Goal: Use online tool/utility: Utilize a website feature to perform a specific function

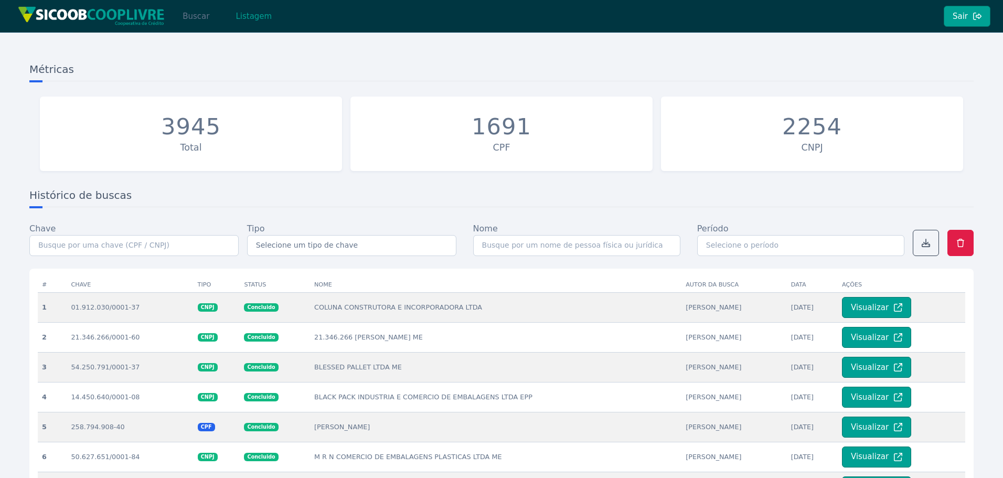
click at [198, 16] on button "Buscar" at bounding box center [196, 16] width 45 height 21
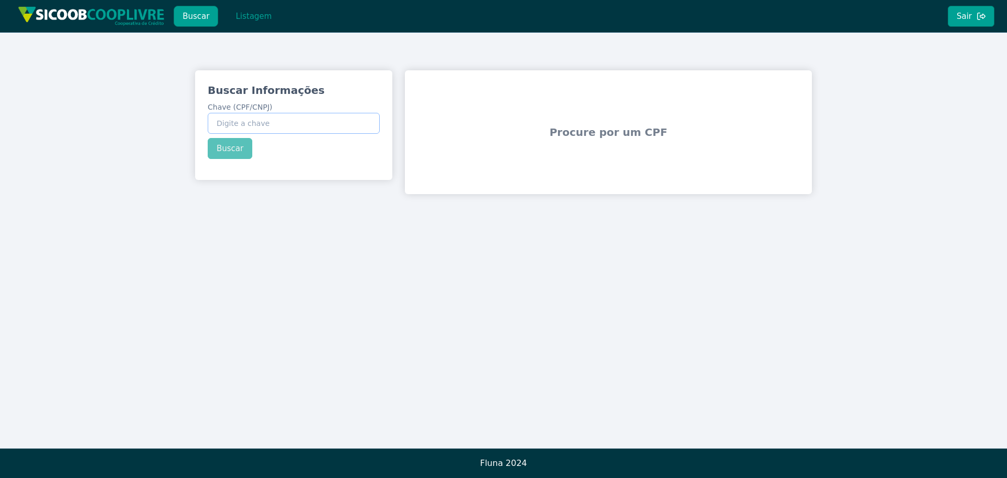
click at [293, 125] on input "Chave (CPF/CNPJ)" at bounding box center [294, 123] width 172 height 21
paste input "19.529.762/0001-08"
type input "19.529.762/0001-08"
click at [228, 147] on button "Buscar" at bounding box center [230, 148] width 45 height 21
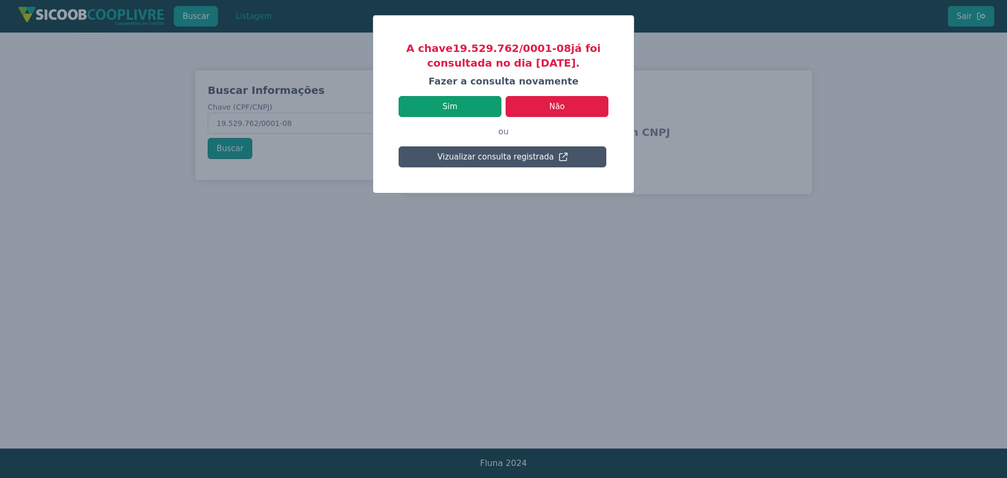
click at [463, 101] on button "Sim" at bounding box center [450, 106] width 103 height 21
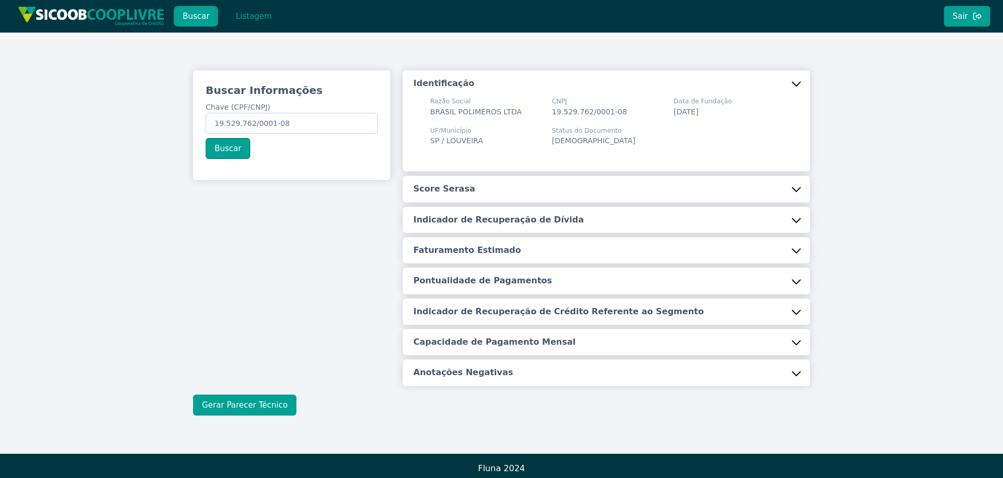
click at [238, 406] on button "Gerar Parecer Técnico" at bounding box center [244, 404] width 103 height 21
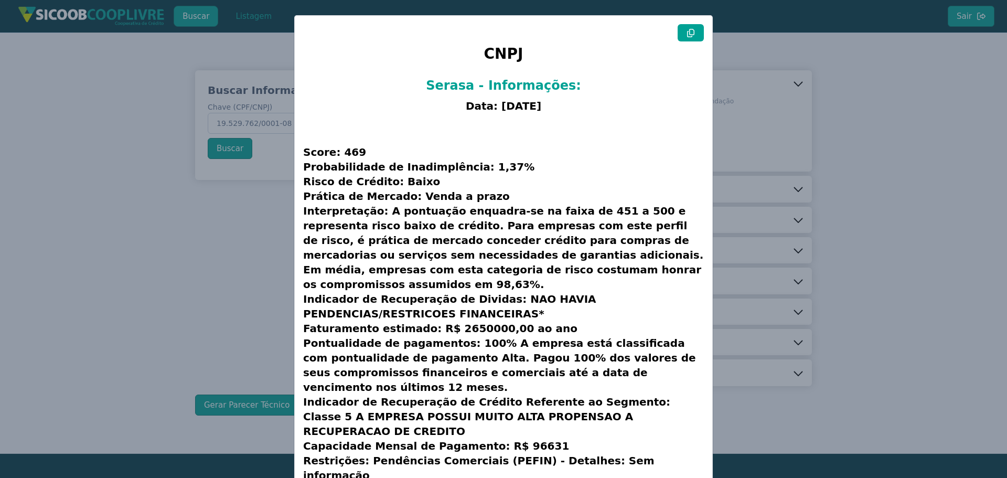
click at [703, 28] on div "CNPJ Serasa - Informações: Data: [DATE] Score: 469 Probabilidade de Inadimplênc…" at bounding box center [504, 282] width 418 height 532
click at [696, 31] on button at bounding box center [691, 32] width 26 height 17
